Goal: Information Seeking & Learning: Find specific fact

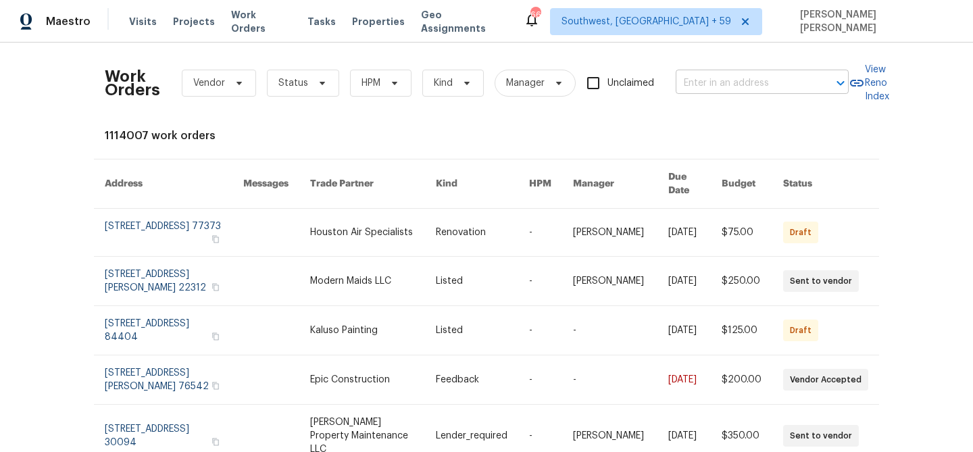
click at [767, 92] on input "text" at bounding box center [743, 83] width 135 height 21
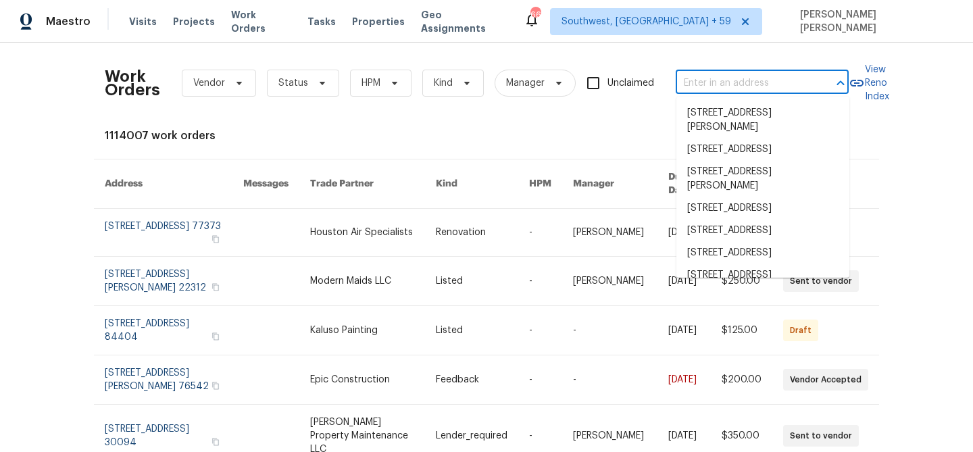
paste input "7315 Natures Trl, Cumming, GA 30041"
type input "7315 Natures Trl, Cumming, GA 30041"
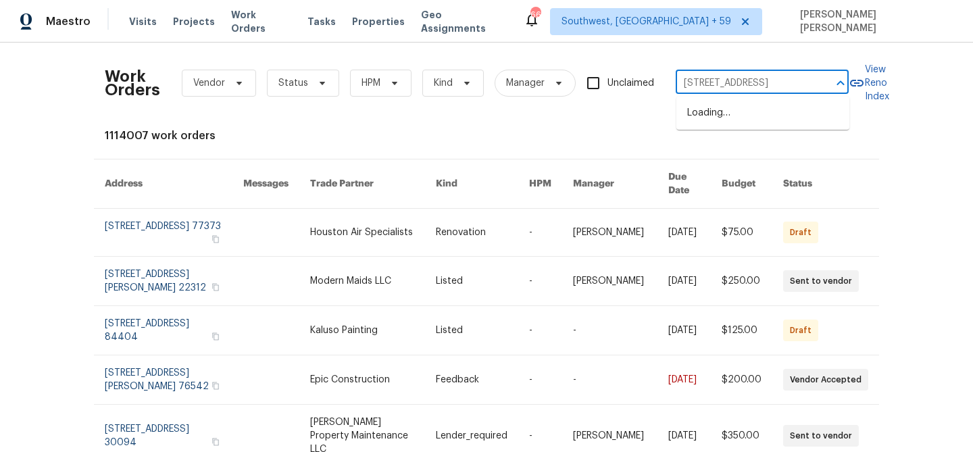
scroll to position [0, 41]
click at [751, 124] on li "7315 Natures Trl, Cumming, GA 30041" at bounding box center [762, 113] width 173 height 22
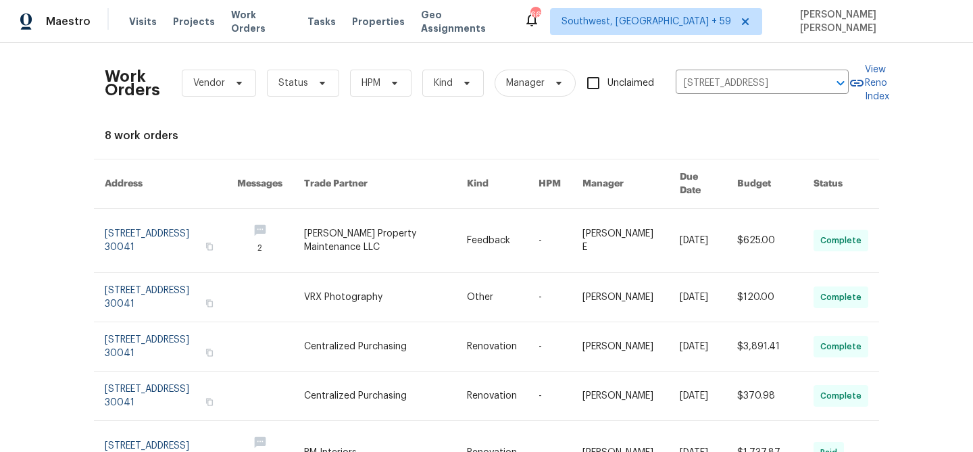
click at [616, 212] on link at bounding box center [630, 241] width 97 height 64
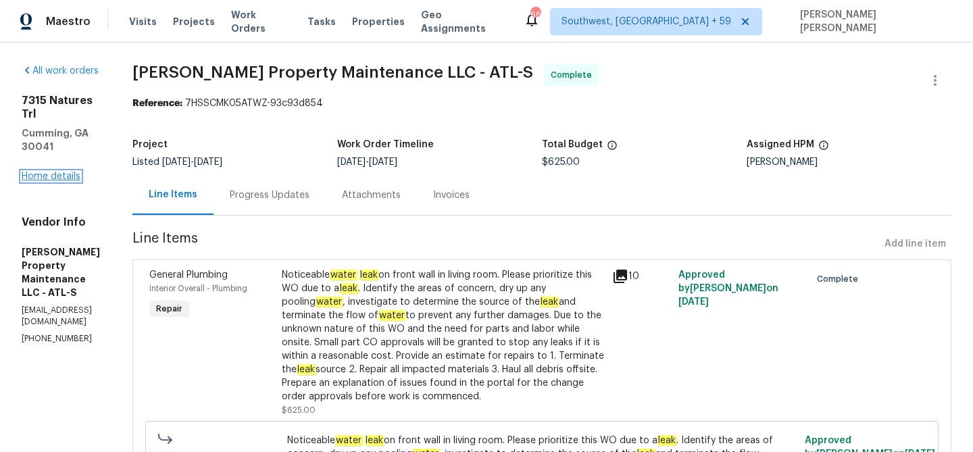
click at [62, 172] on link "Home details" at bounding box center [51, 176] width 59 height 9
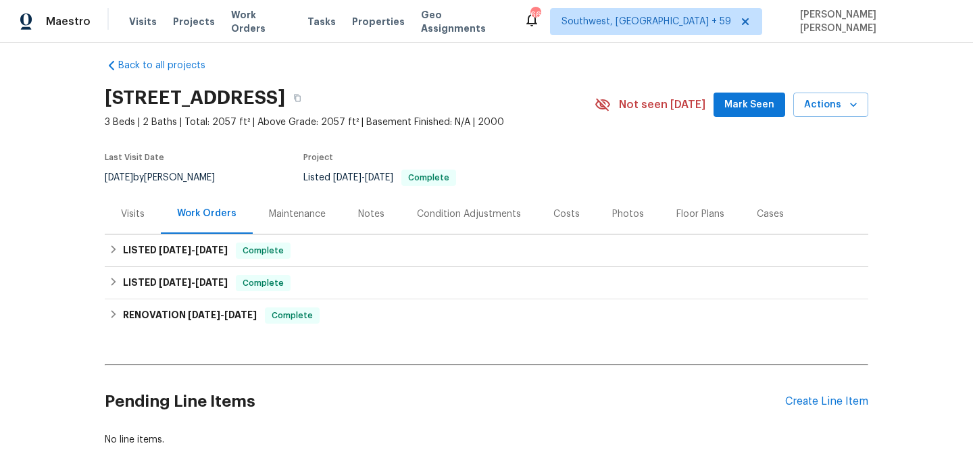
scroll to position [11, 0]
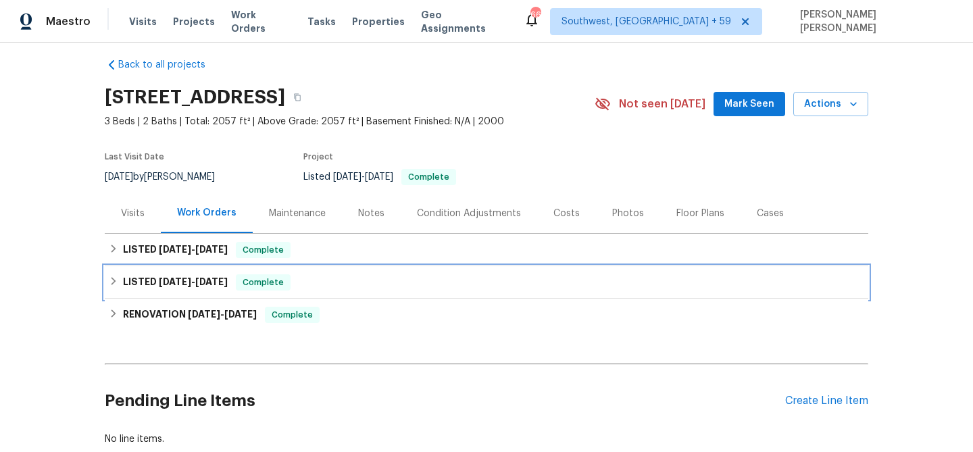
click at [258, 279] on span "Complete" at bounding box center [263, 283] width 52 height 14
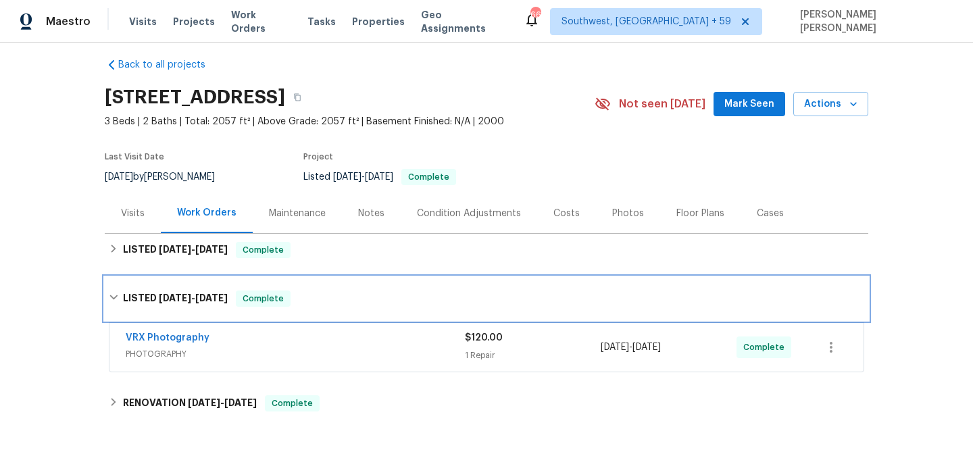
scroll to position [72, 0]
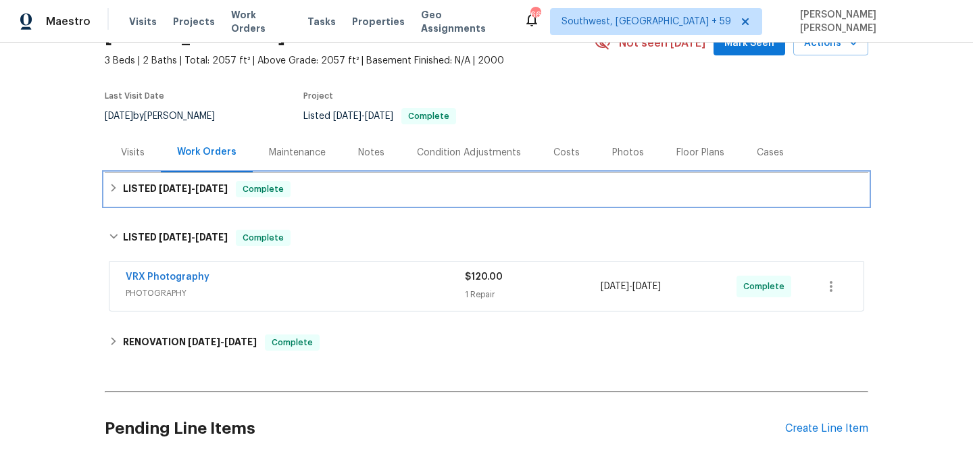
click at [353, 188] on div "LISTED 8/14/25 - 8/20/25 Complete" at bounding box center [486, 189] width 755 height 16
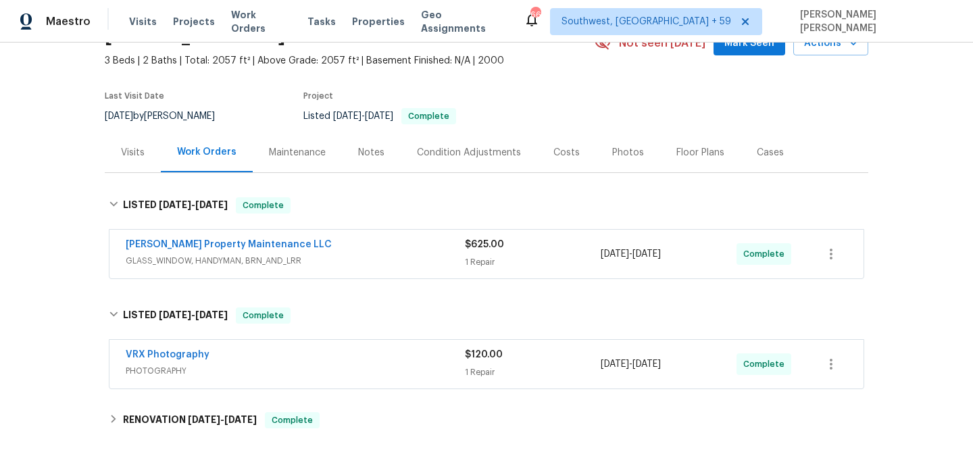
click at [386, 249] on div "Glen Property Maintenance LLC" at bounding box center [295, 246] width 339 height 16
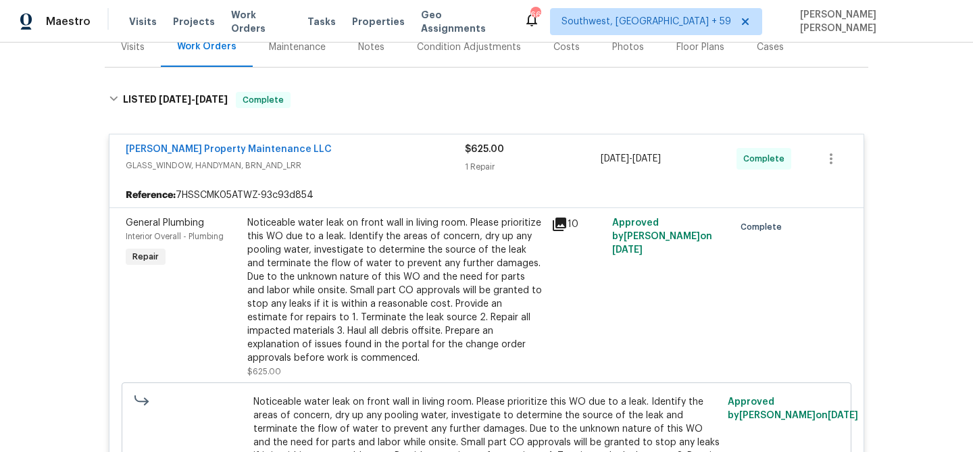
scroll to position [182, 0]
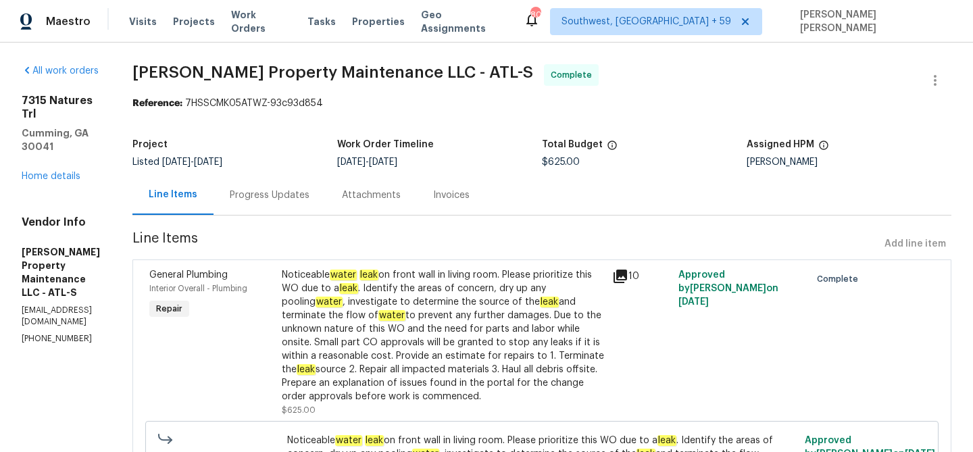
click at [286, 186] on div "Progress Updates" at bounding box center [269, 195] width 112 height 40
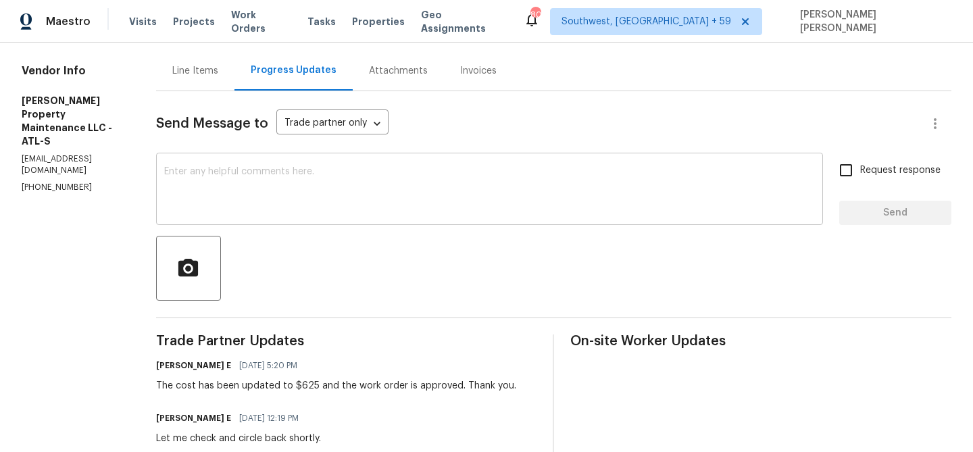
scroll to position [59, 0]
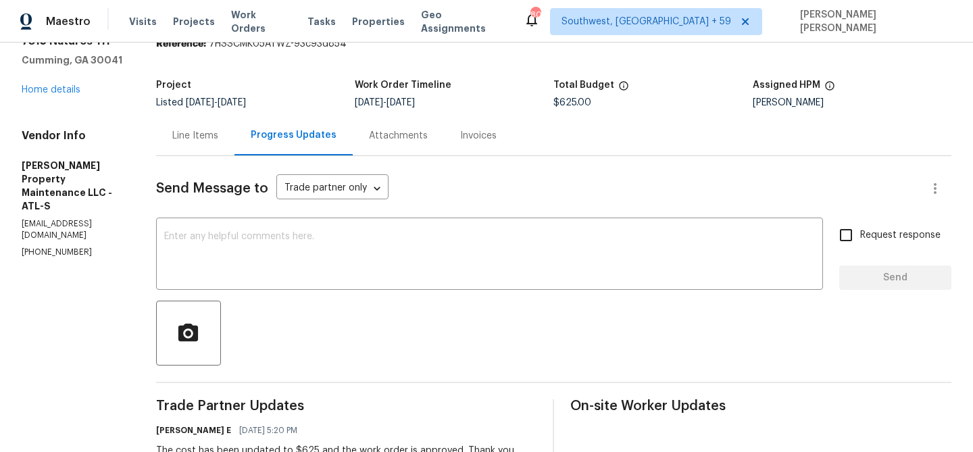
click at [199, 125] on div "Line Items" at bounding box center [195, 136] width 78 height 40
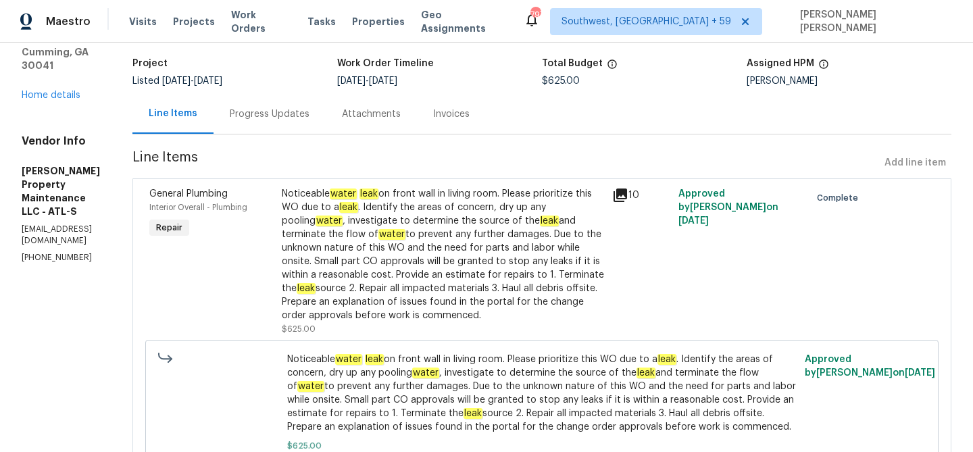
scroll to position [87, 0]
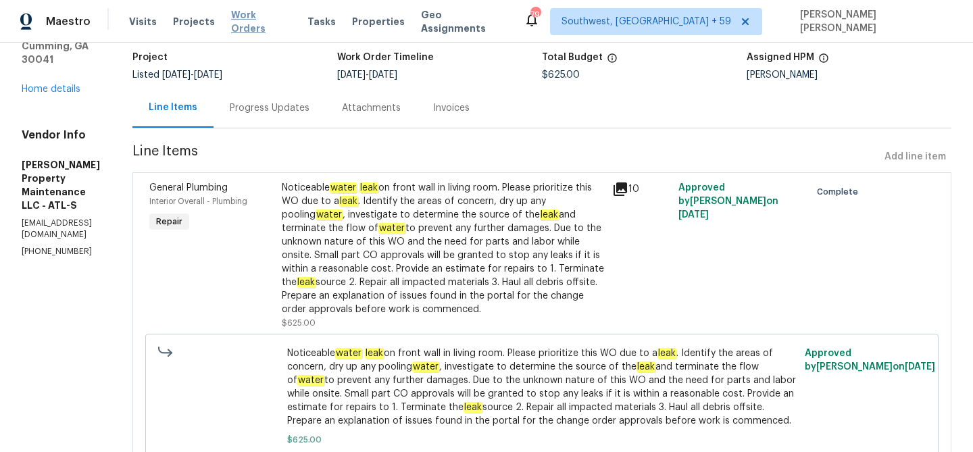
click at [249, 18] on span "Work Orders" at bounding box center [261, 21] width 60 height 27
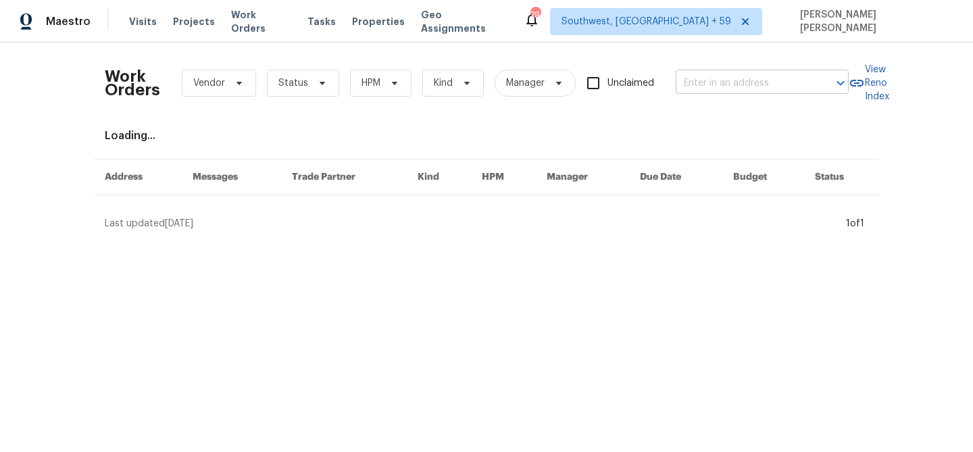
click at [731, 86] on input "text" at bounding box center [743, 83] width 135 height 21
paste input "267 S Mollison Ave Unit 16, El Cajon, CA 92020"
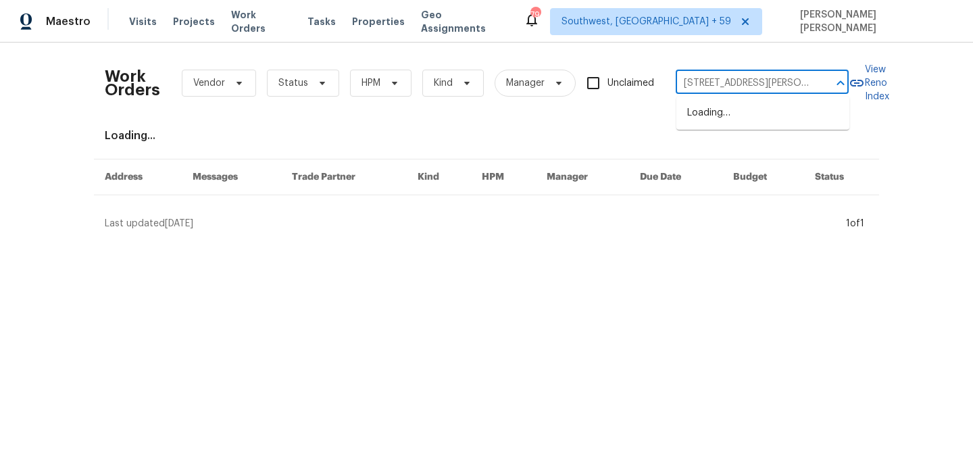
scroll to position [0, 79]
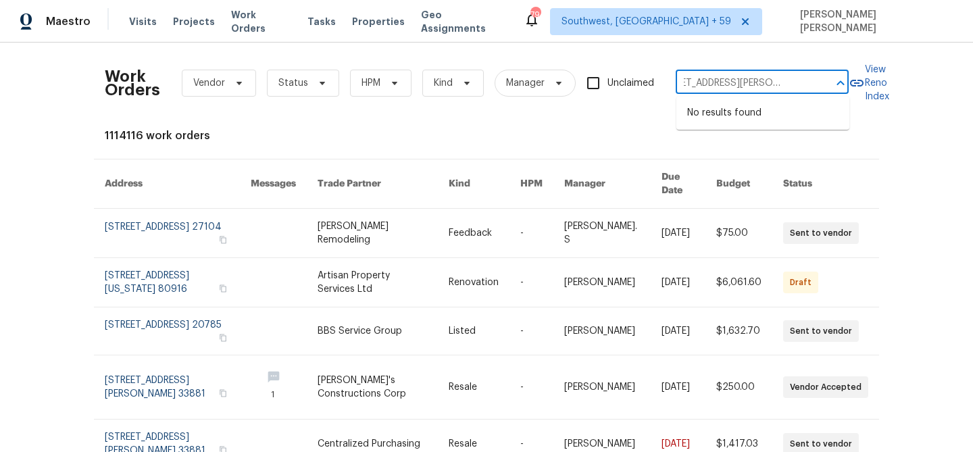
click at [717, 84] on input "267 S Mollison Ave Unit 16, El Cajon, CA 92020" at bounding box center [743, 83] width 135 height 21
type input "267 S Mollison Ave, El Cajon, CA 92020"
click at [755, 119] on li "267 S Mollison Ave Unit 16, El Cajon, CA 92020" at bounding box center [762, 120] width 173 height 36
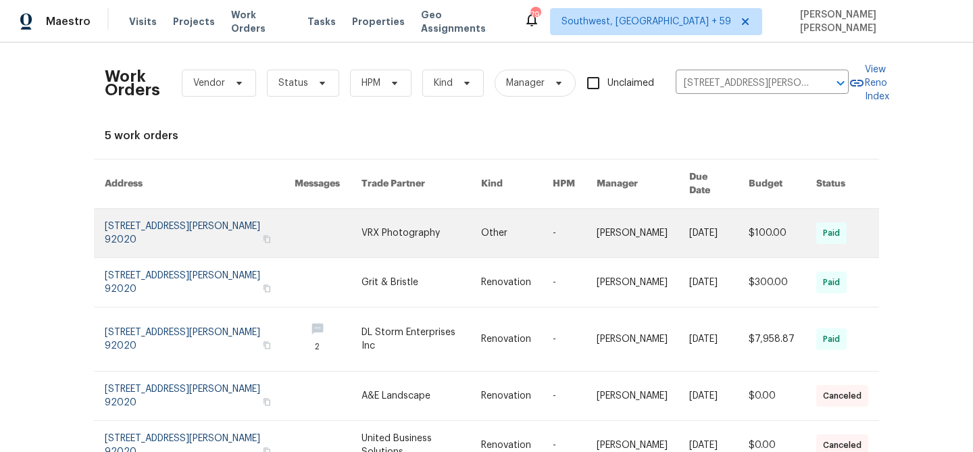
click at [689, 212] on link at bounding box center [718, 233] width 59 height 49
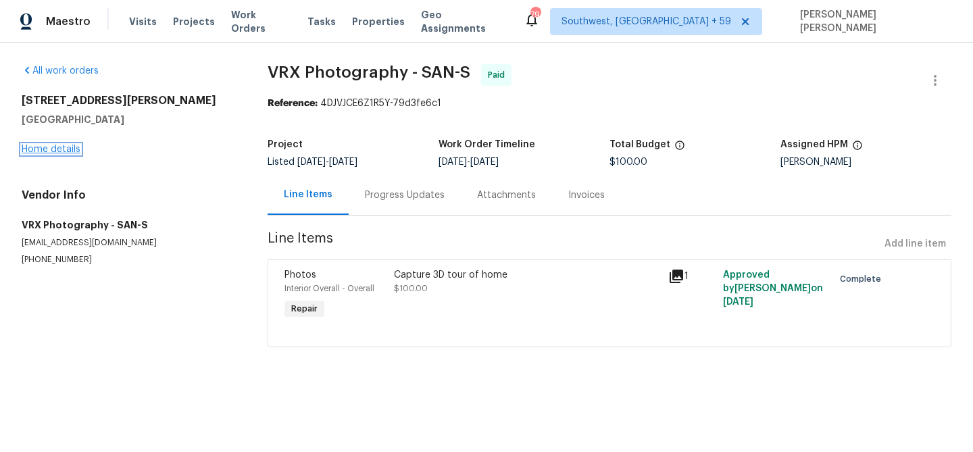
click at [71, 149] on link "Home details" at bounding box center [51, 149] width 59 height 9
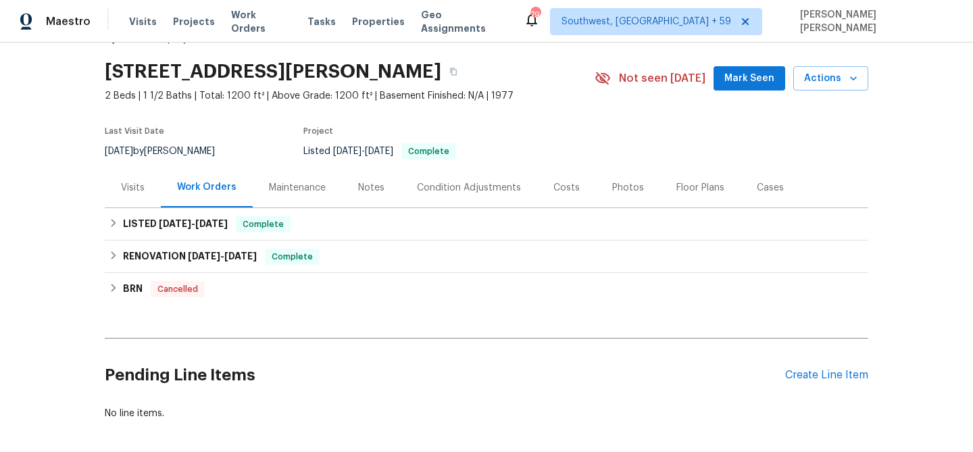
scroll to position [44, 0]
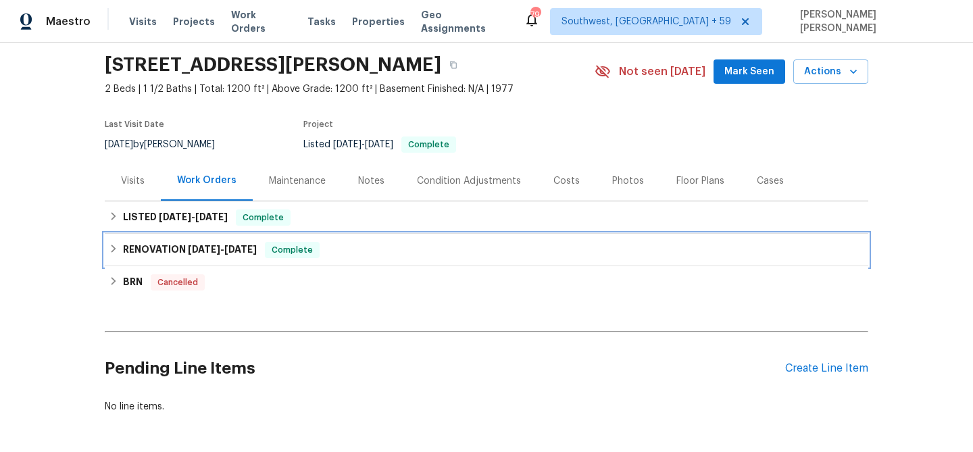
click at [257, 253] on span "8/17/24" at bounding box center [240, 249] width 32 height 9
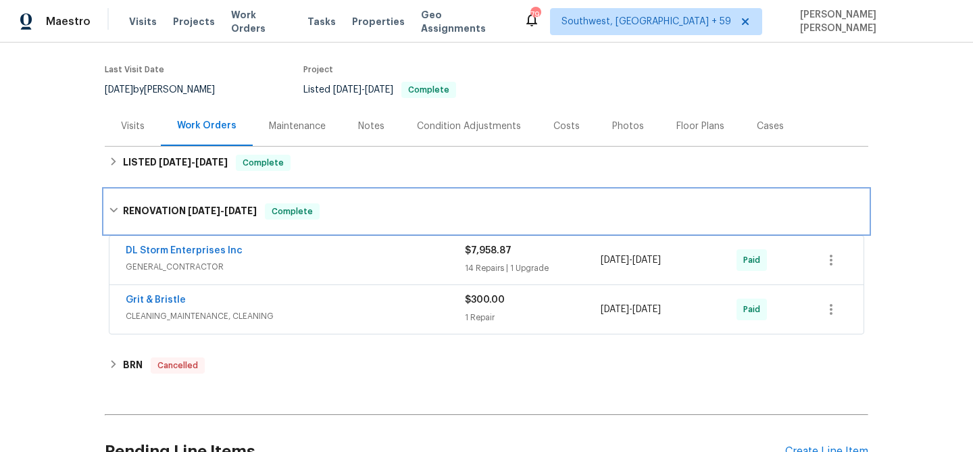
scroll to position [186, 0]
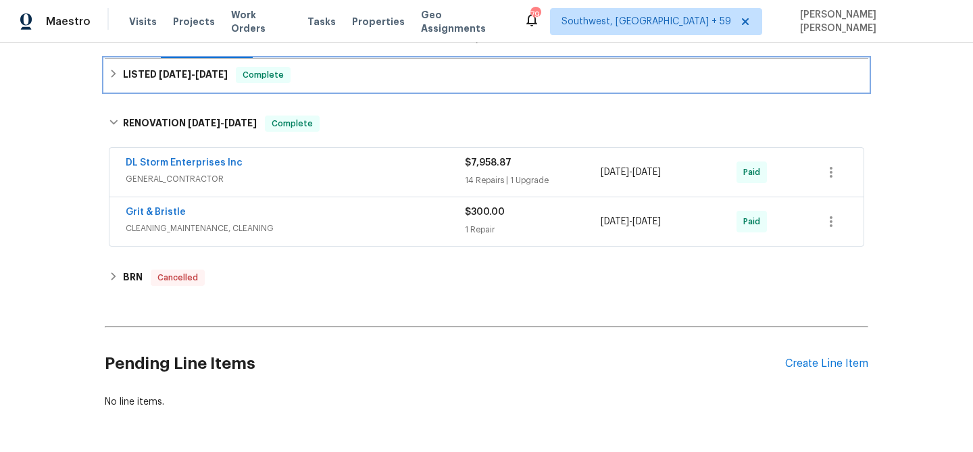
click at [299, 83] on div "LISTED 10/9/24 - 10/10/24 Complete" at bounding box center [486, 75] width 763 height 32
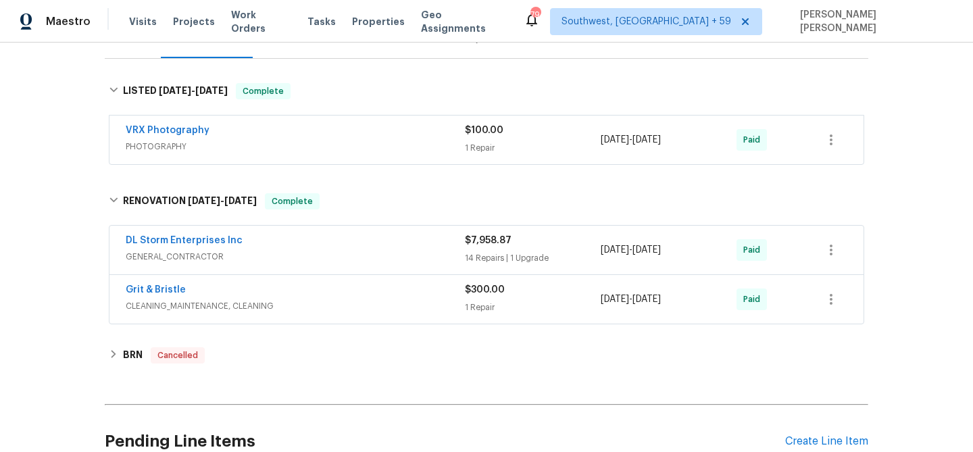
click at [382, 290] on div "Grit & Bristle" at bounding box center [295, 291] width 339 height 16
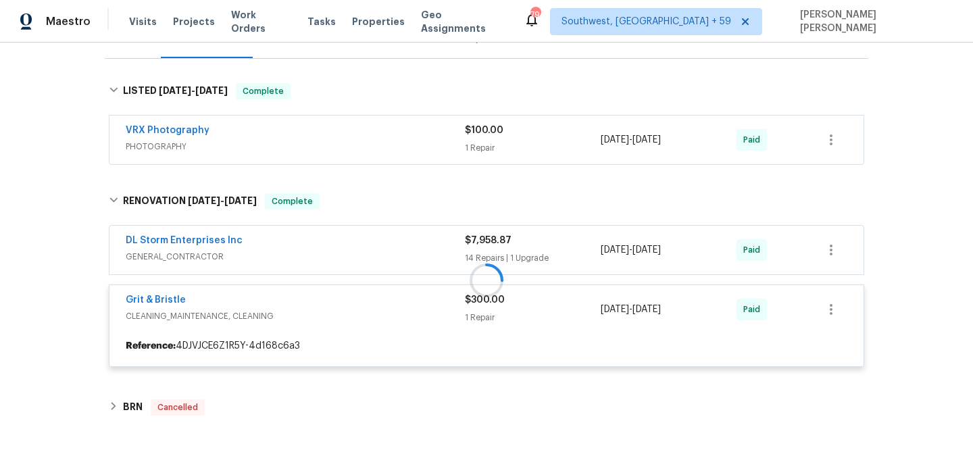
click at [411, 250] on div at bounding box center [486, 280] width 763 height 201
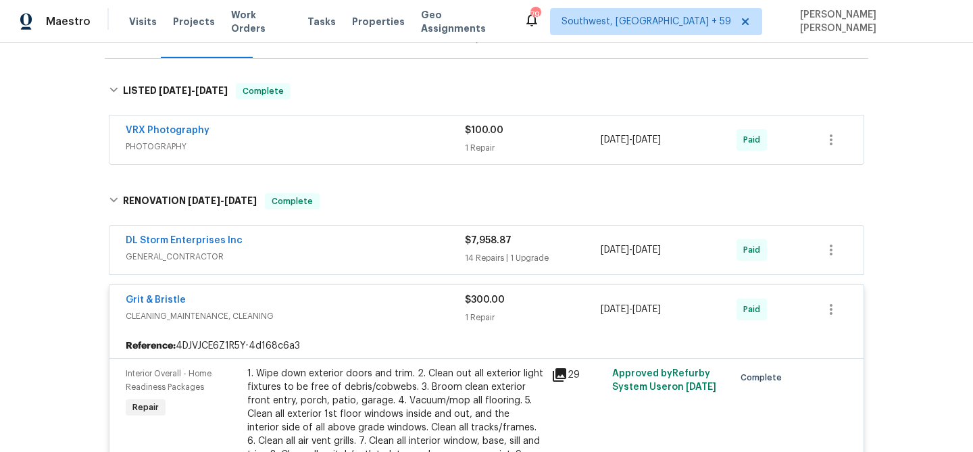
click at [411, 250] on span "GENERAL_CONTRACTOR" at bounding box center [295, 257] width 339 height 14
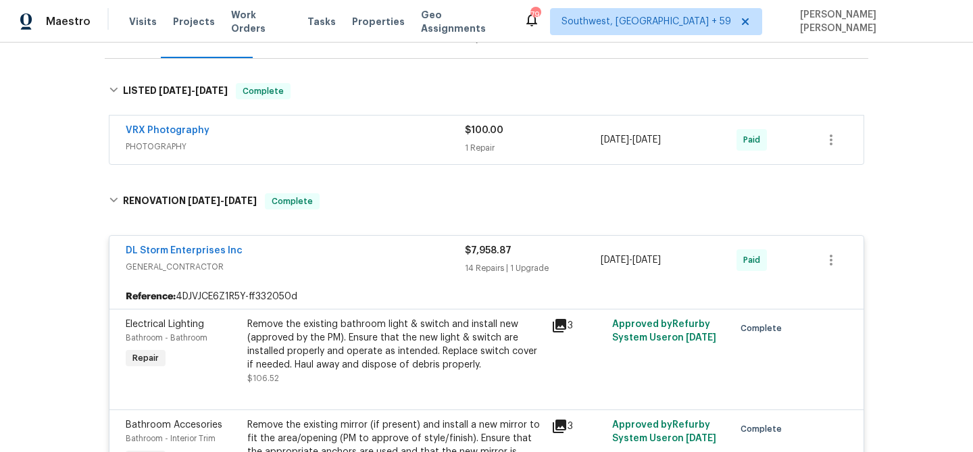
click at [439, 127] on div "VRX Photography" at bounding box center [295, 132] width 339 height 16
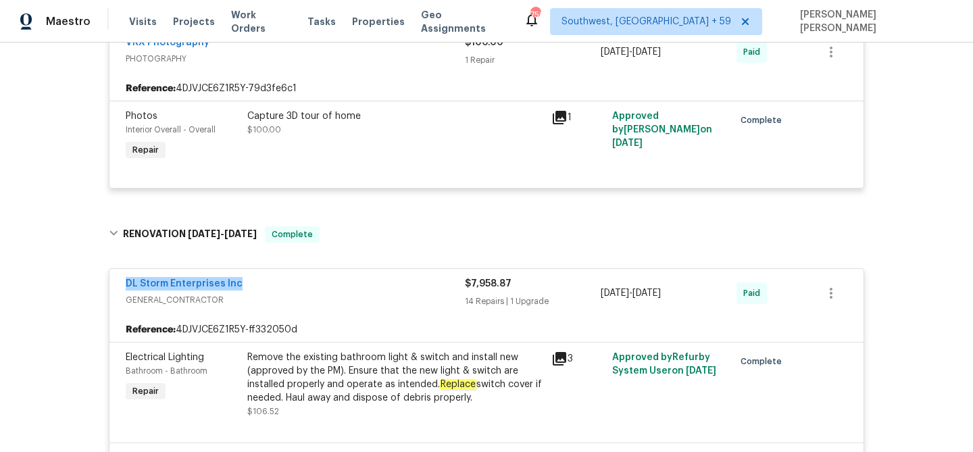
scroll to position [284, 0]
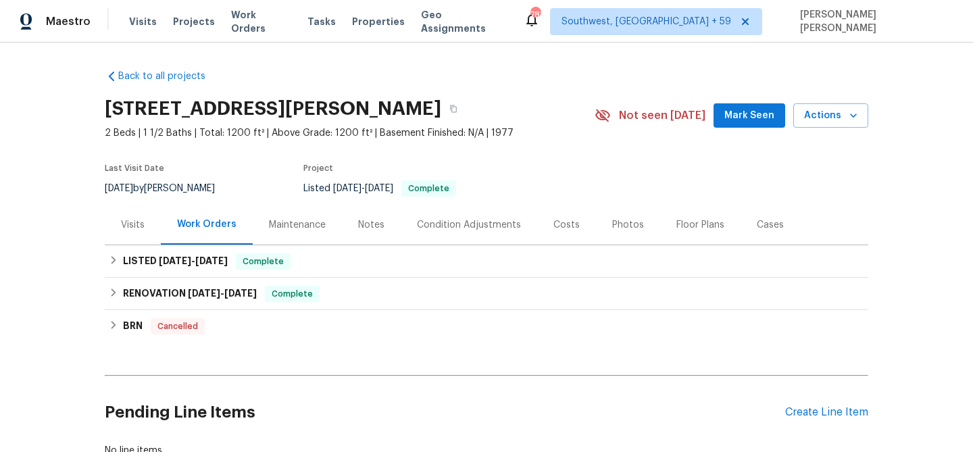
click at [144, 219] on div "Visits" at bounding box center [133, 225] width 24 height 14
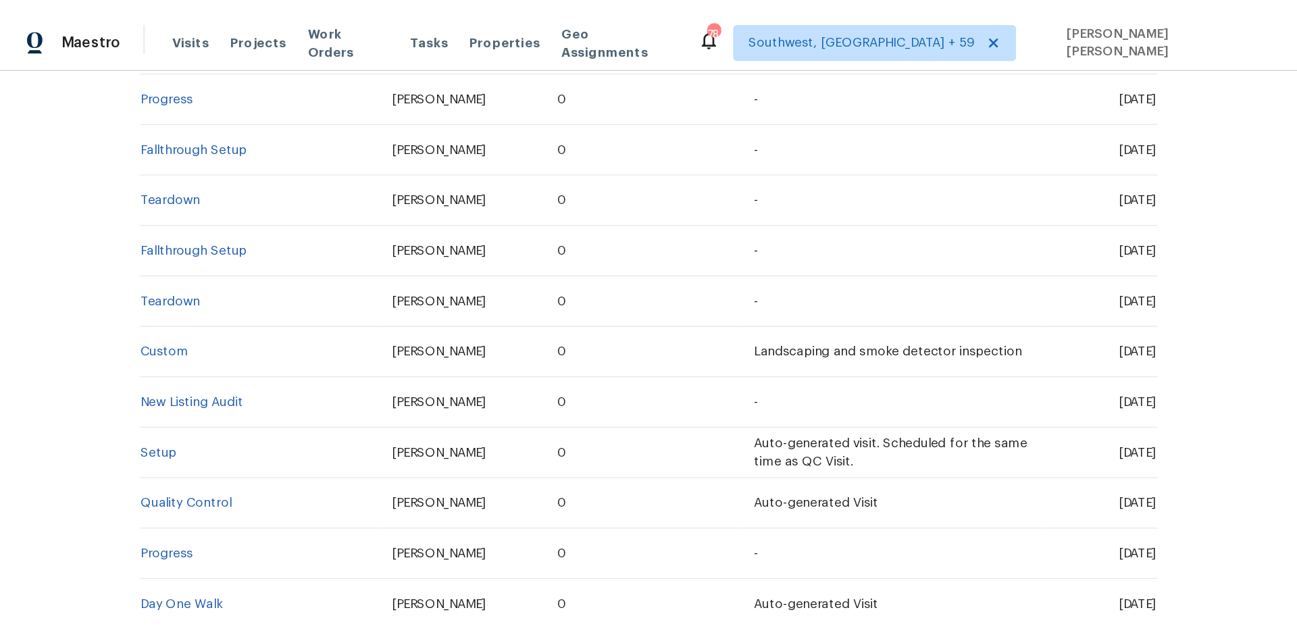
scroll to position [377, 0]
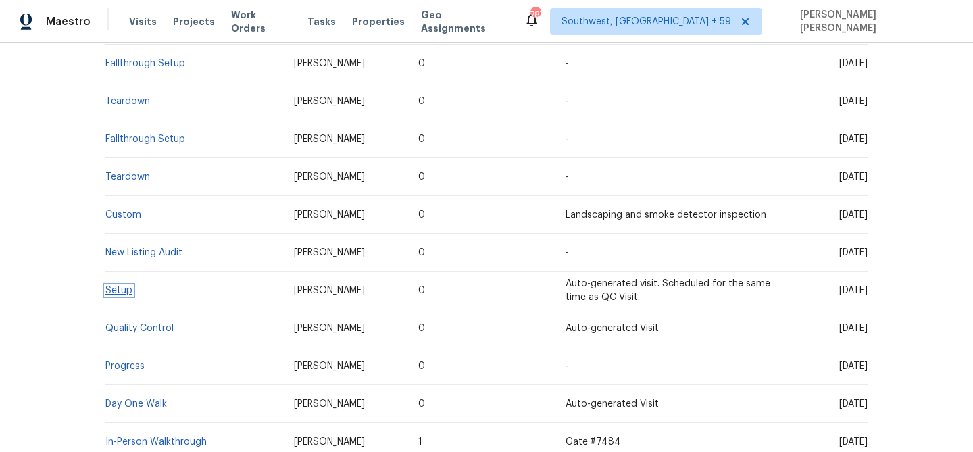
click at [124, 286] on link "Setup" at bounding box center [118, 290] width 27 height 9
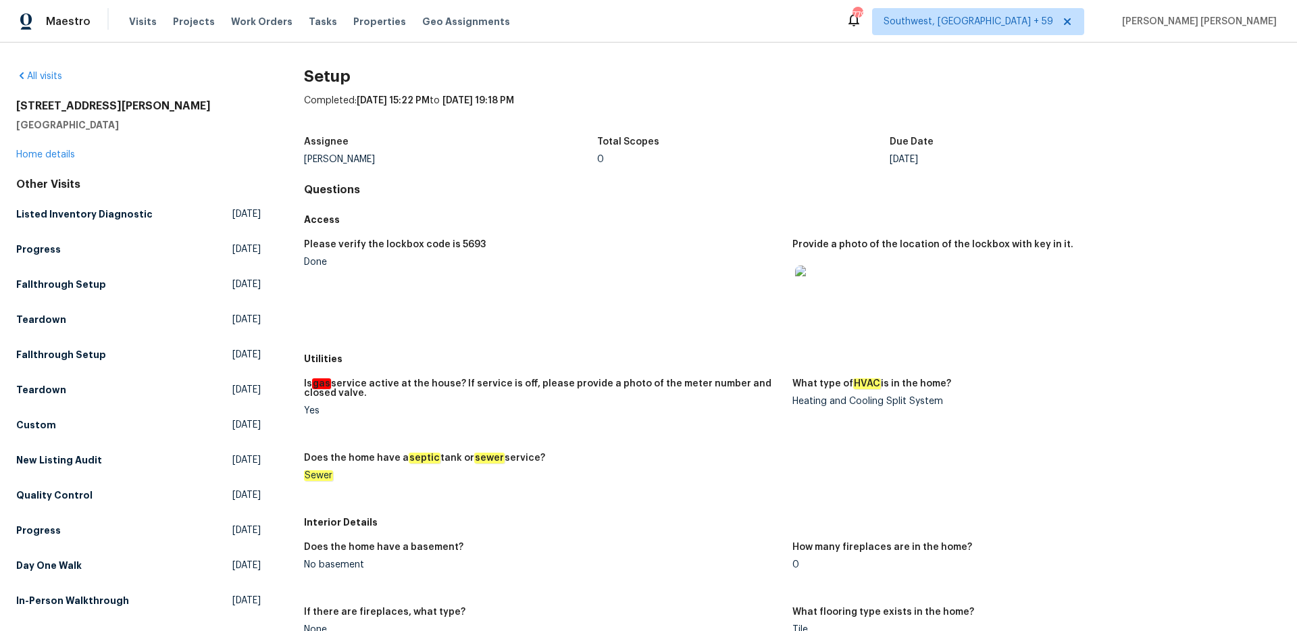
click at [460, 285] on figure "Please verify the lockbox code is 5693 Done" at bounding box center [548, 289] width 488 height 99
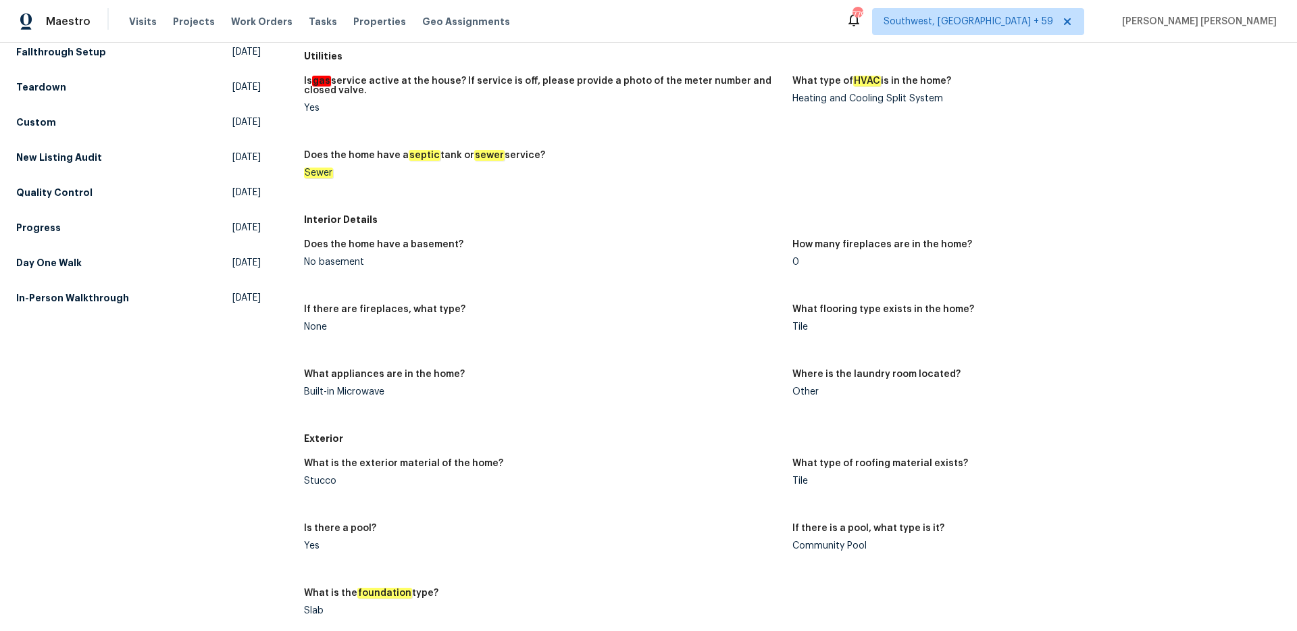
scroll to position [291, 0]
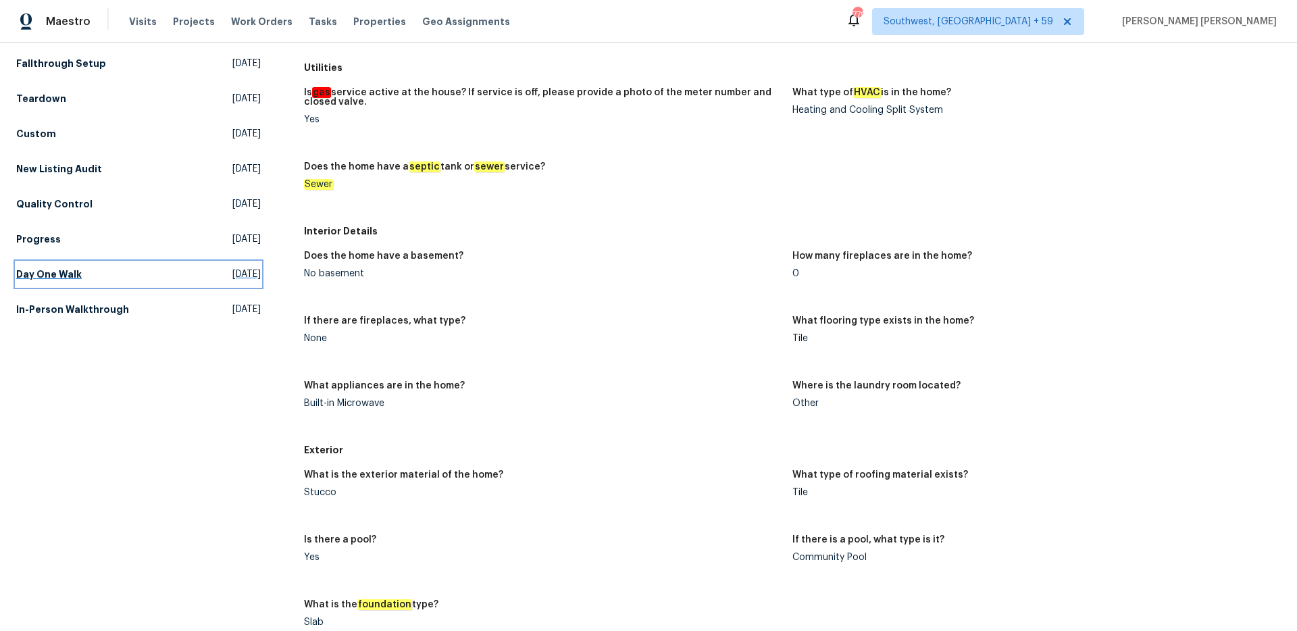
click at [61, 278] on h5 "Day One Walk" at bounding box center [49, 275] width 66 height 14
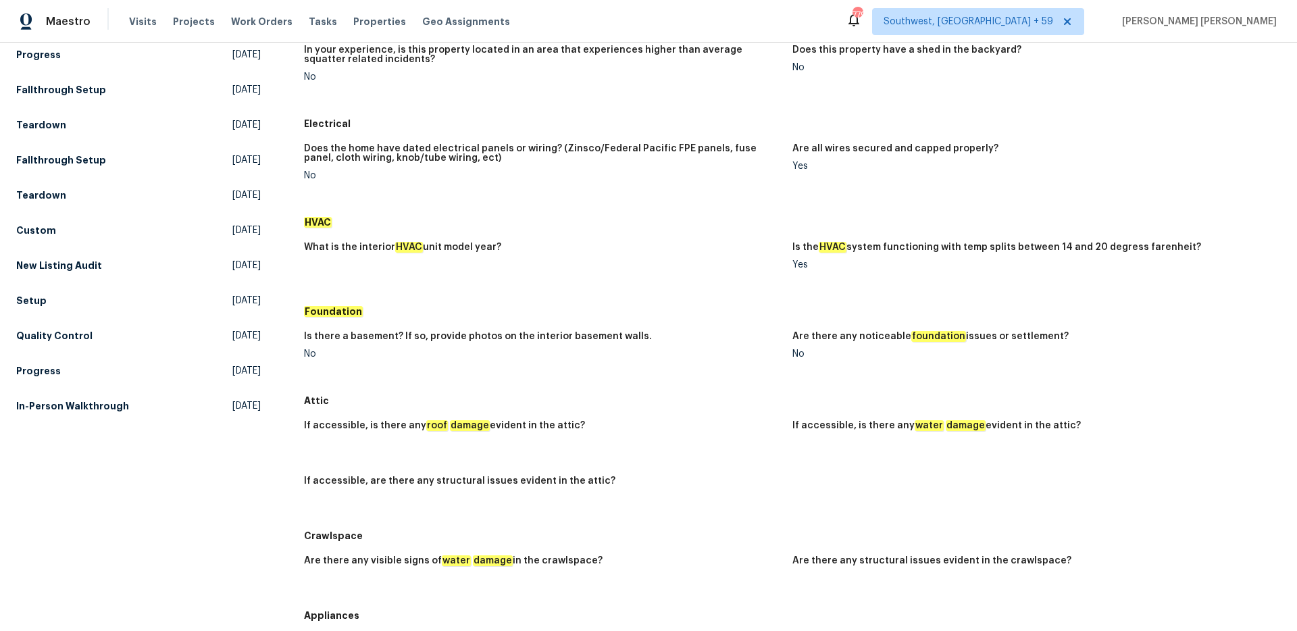
scroll to position [410, 0]
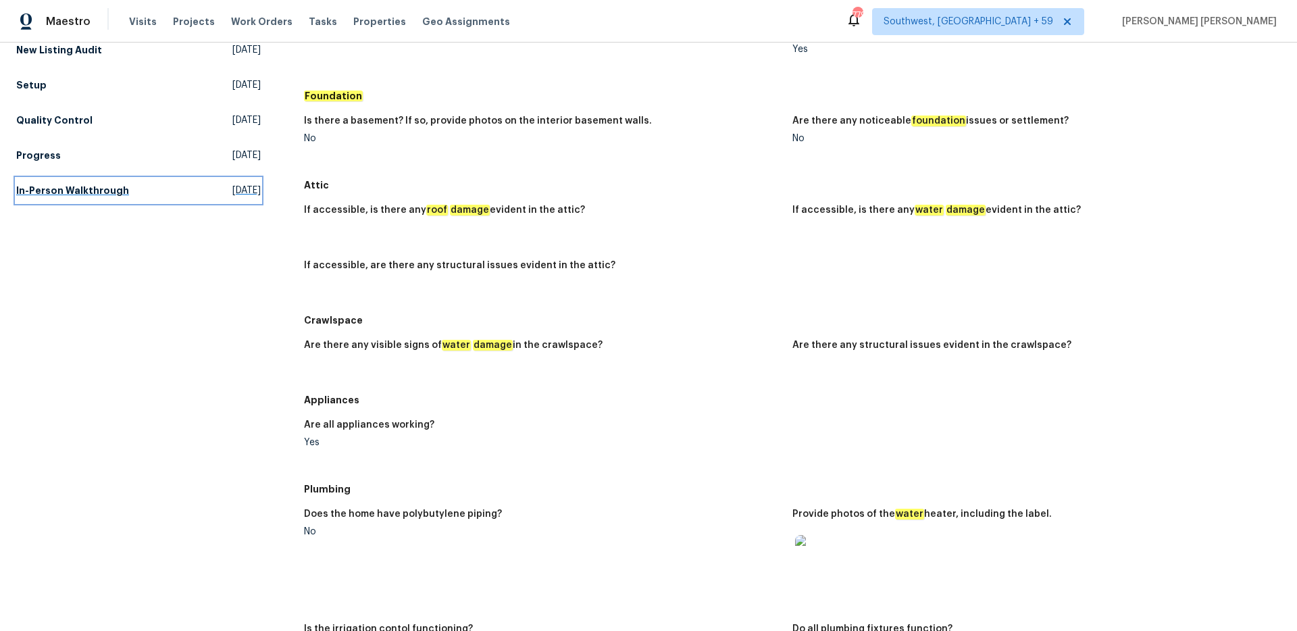
click at [86, 187] on h5 "In-Person Walkthrough" at bounding box center [72, 191] width 113 height 14
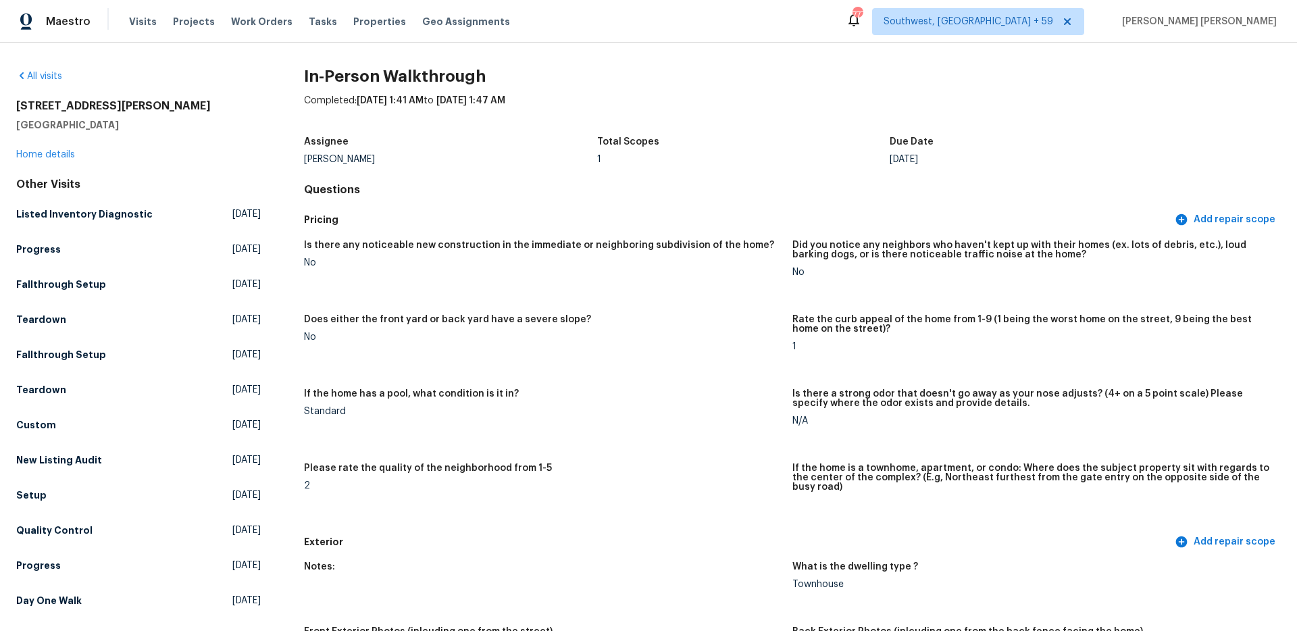
scroll to position [175, 0]
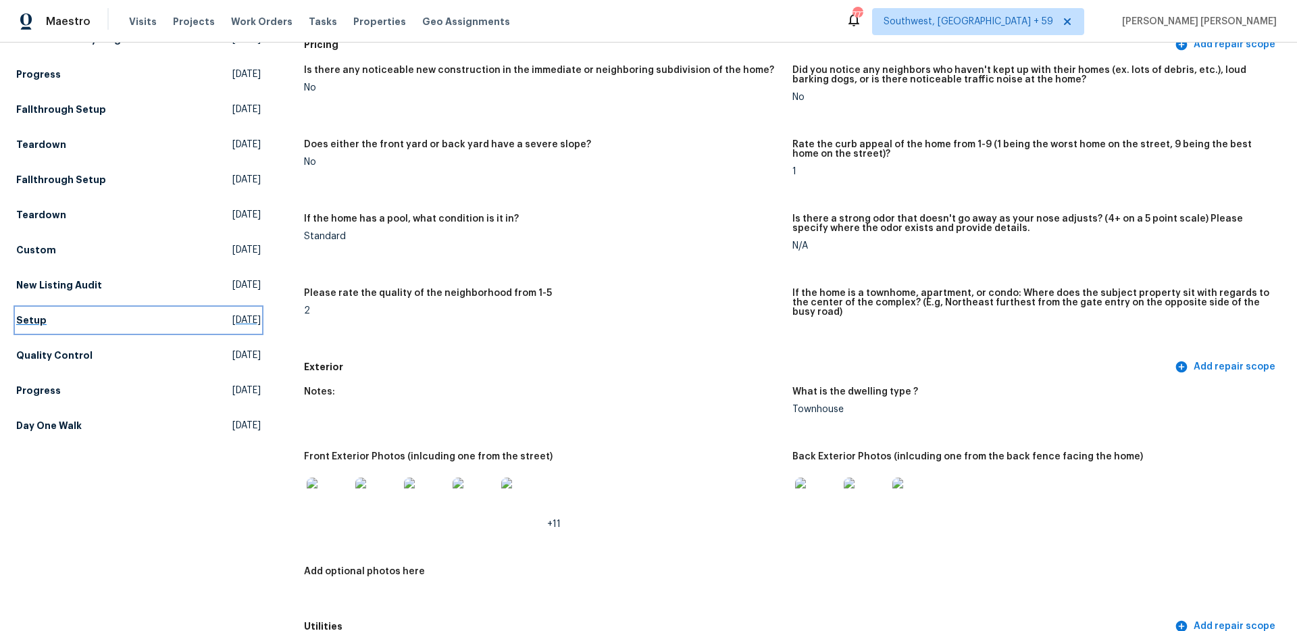
click at [50, 327] on link "Setup Fri, Aug 16 2024" at bounding box center [138, 320] width 245 height 24
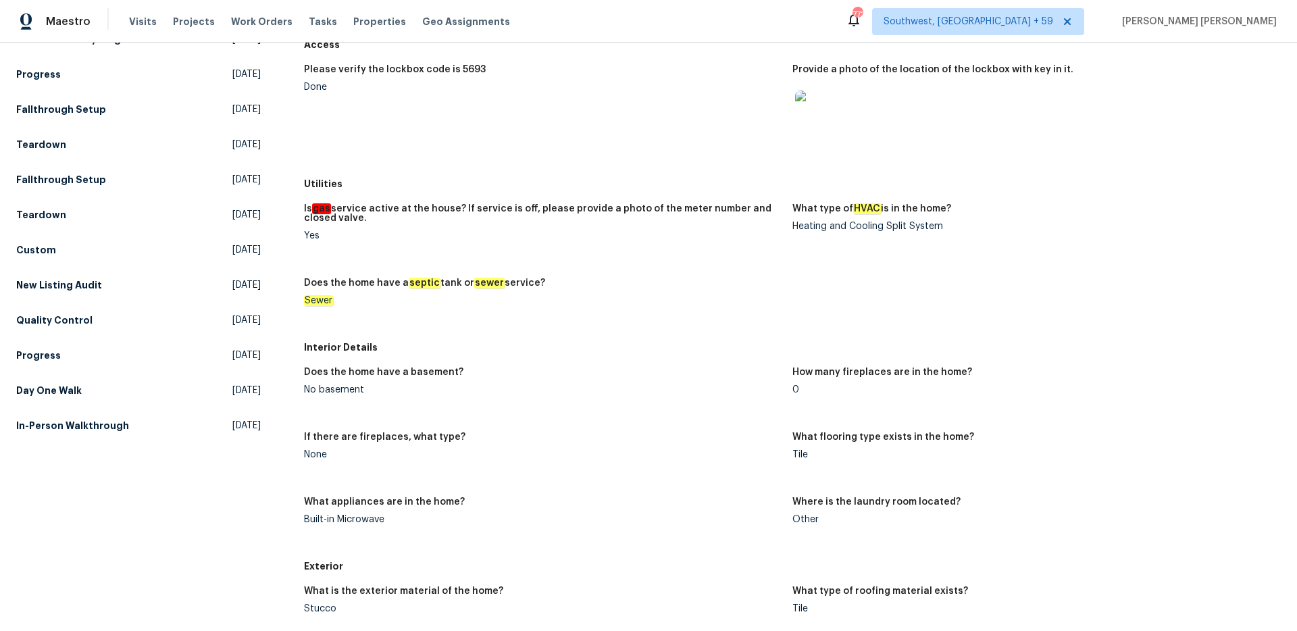
click at [120, 432] on link "In-Person Walkthrough Thu, Jun 27 2024" at bounding box center [138, 425] width 245 height 24
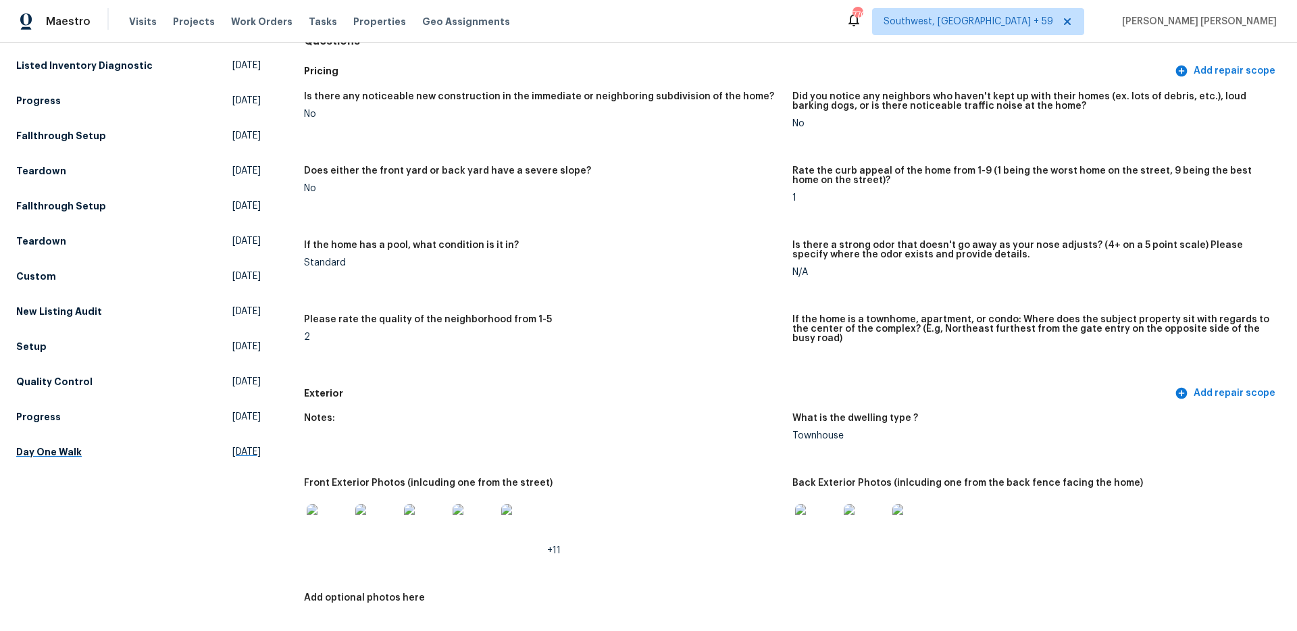
scroll to position [93, 0]
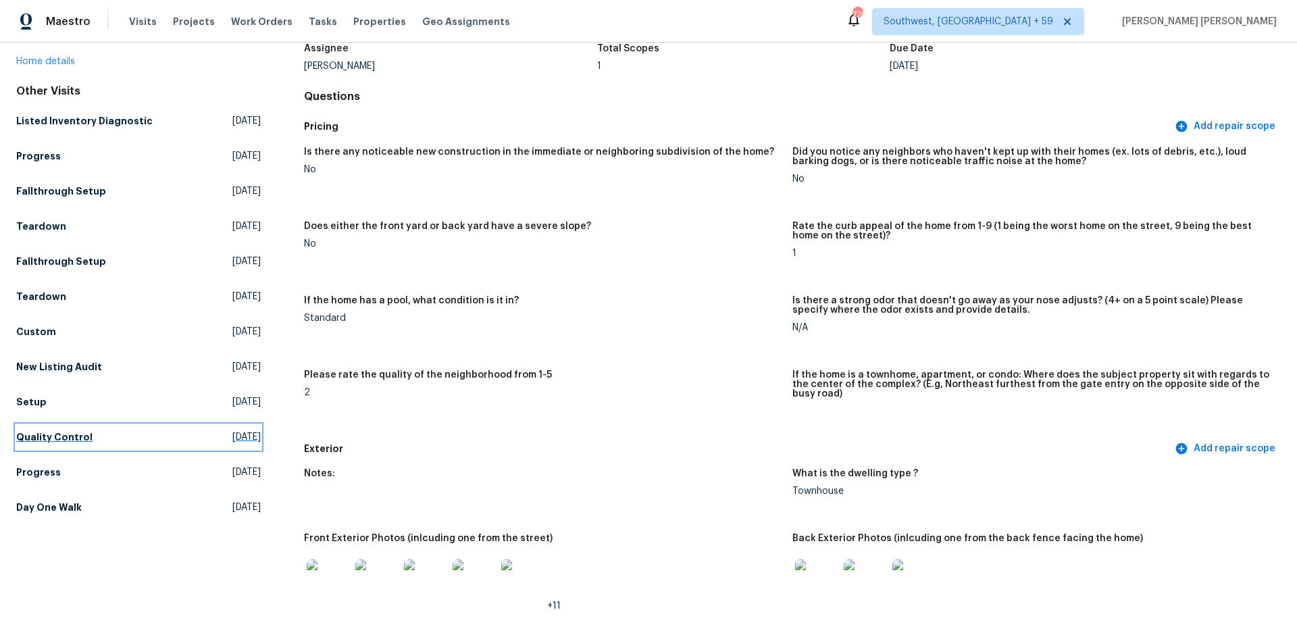
click at [61, 436] on h5 "Quality Control" at bounding box center [54, 437] width 76 height 14
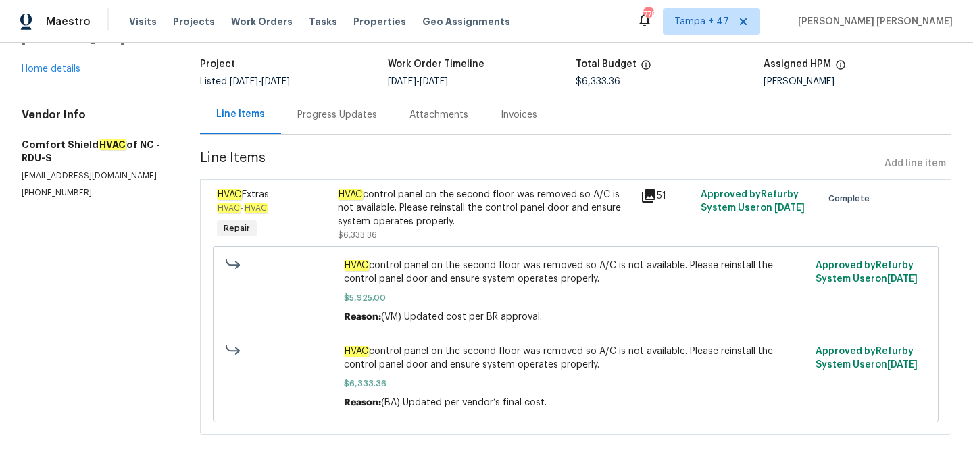
scroll to position [82, 0]
click at [328, 120] on div "Progress Updates" at bounding box center [337, 114] width 80 height 14
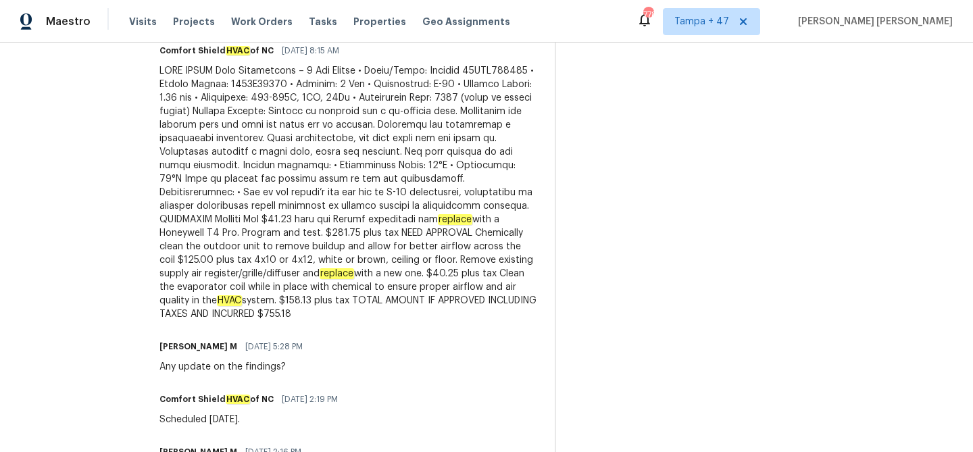
scroll to position [1519, 0]
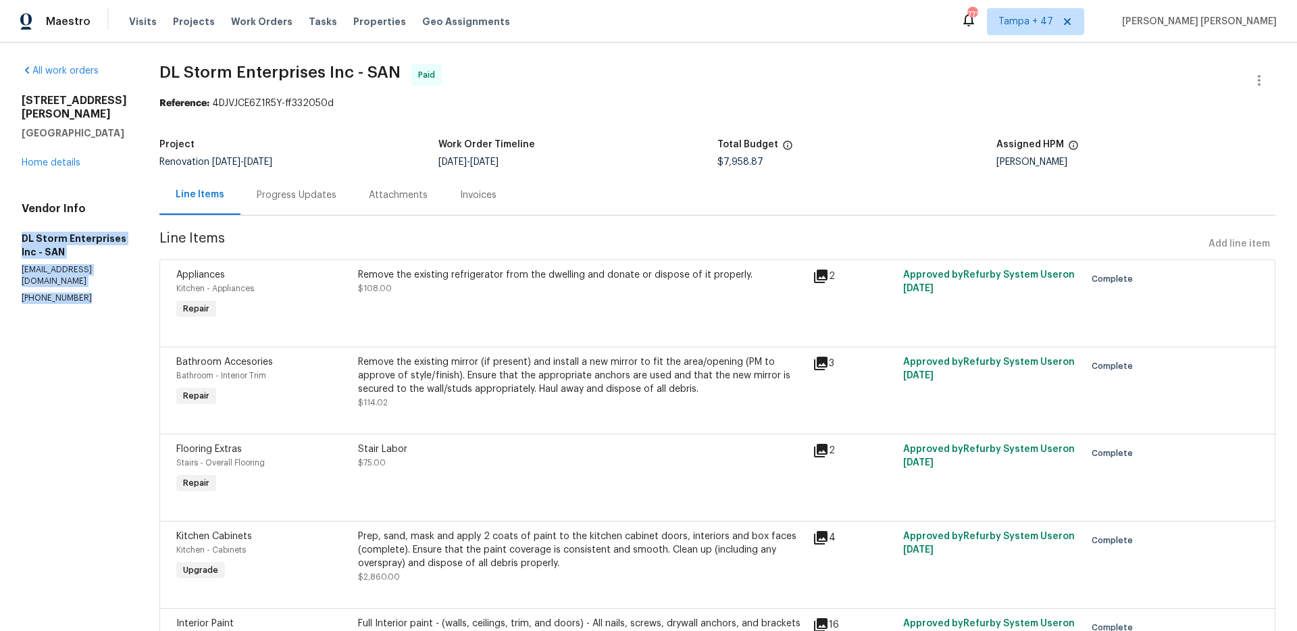
drag, startPoint x: 22, startPoint y: 241, endPoint x: 80, endPoint y: 285, distance: 72.8
click at [80, 285] on div "Vendor Info DL Storm Enterprises Inc - SAN [EMAIL_ADDRESS][DOMAIN_NAME] [PHONE_…" at bounding box center [74, 253] width 105 height 102
copy div "DL Storm Enterprises Inc - SAN [EMAIL_ADDRESS][DOMAIN_NAME] [PHONE_NUMBER]"
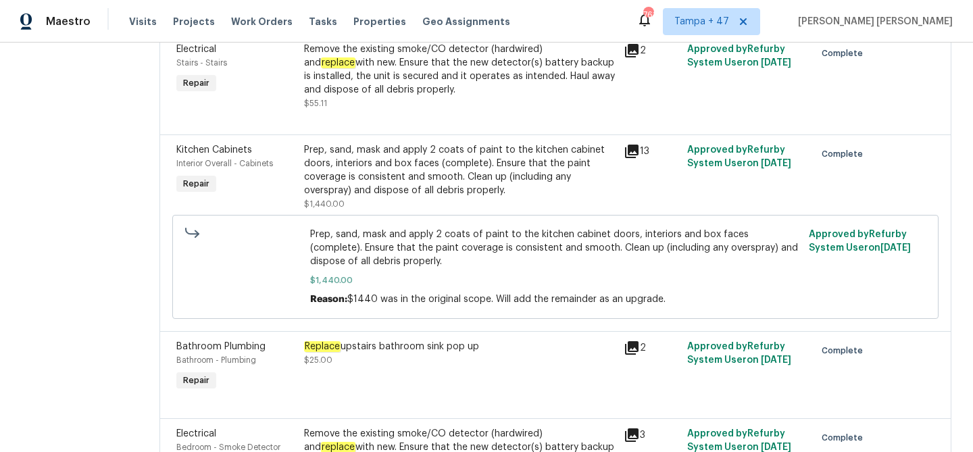
scroll to position [1220, 0]
